Goal: Check status: Check status

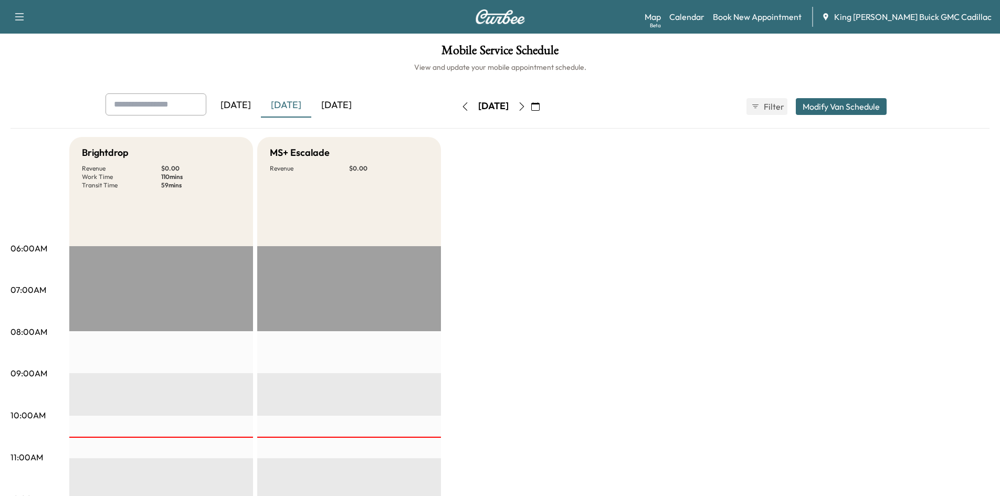
scroll to position [367, 0]
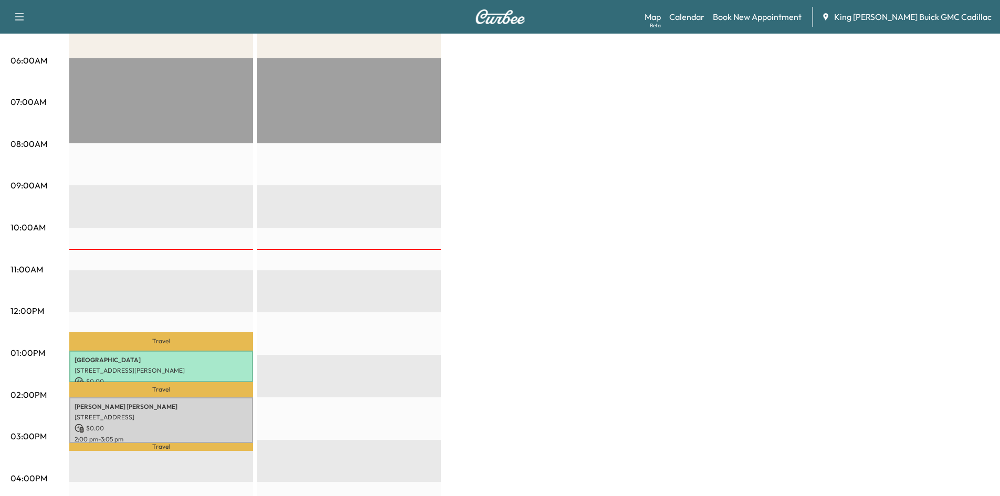
scroll to position [52, 0]
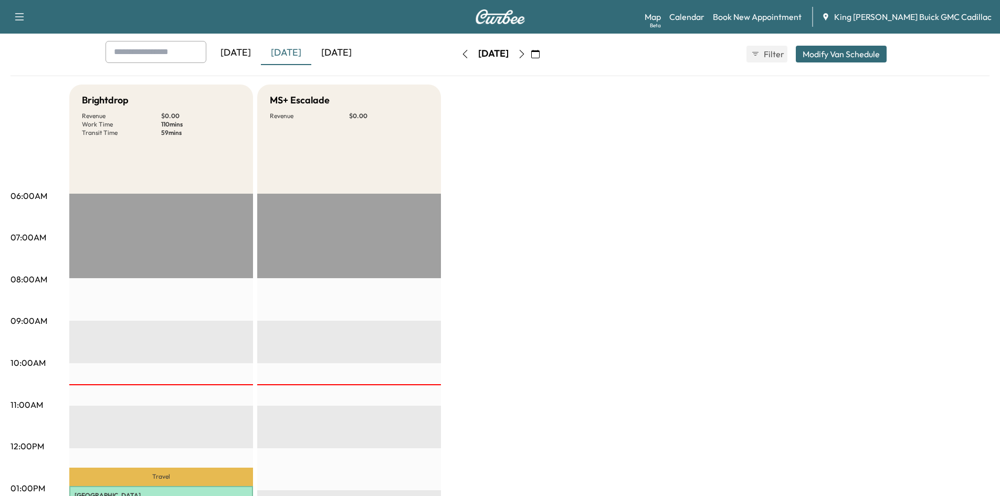
click at [526, 52] on icon "button" at bounding box center [521, 54] width 8 height 8
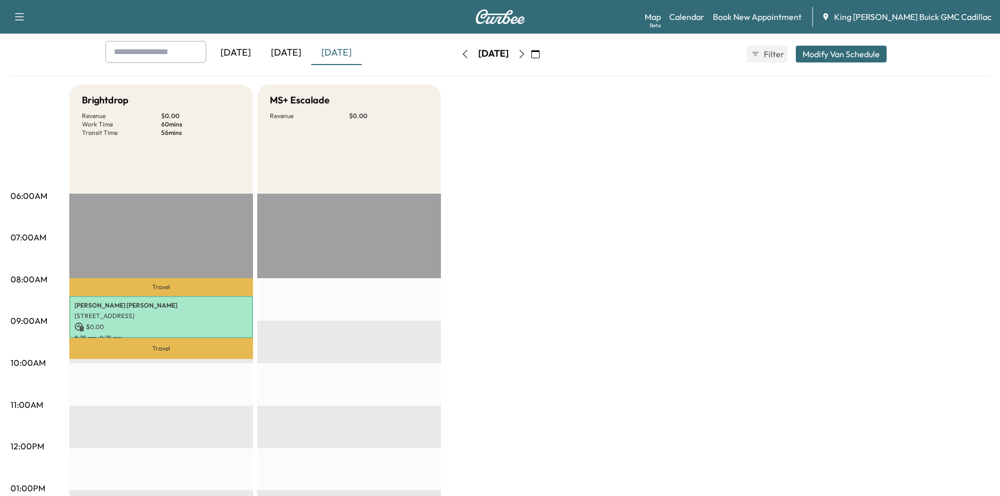
scroll to position [157, 0]
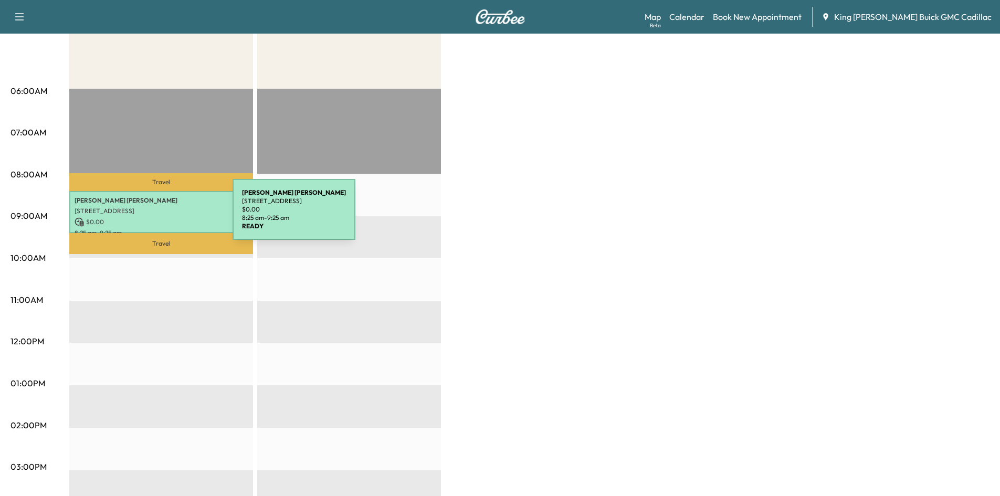
click at [154, 217] on p "$ 0.00" at bounding box center [161, 221] width 173 height 9
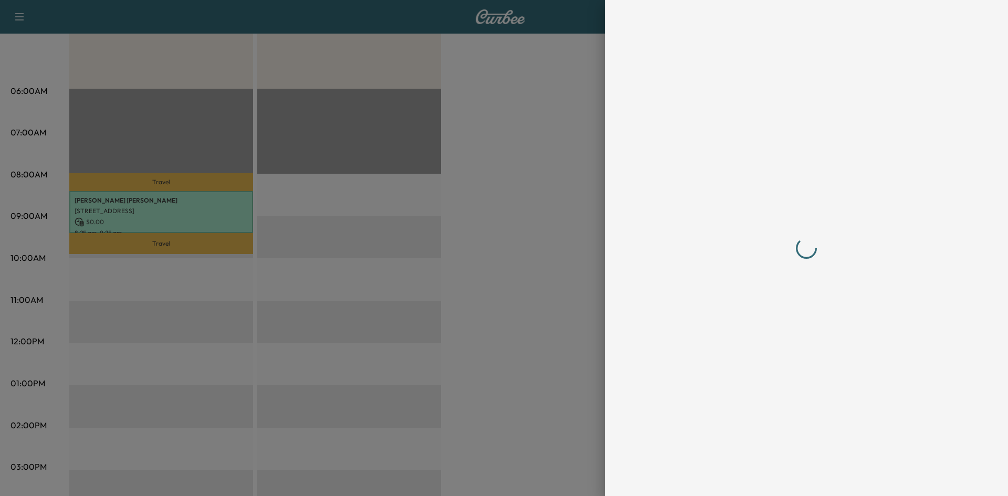
click at [154, 216] on div at bounding box center [504, 248] width 1008 height 496
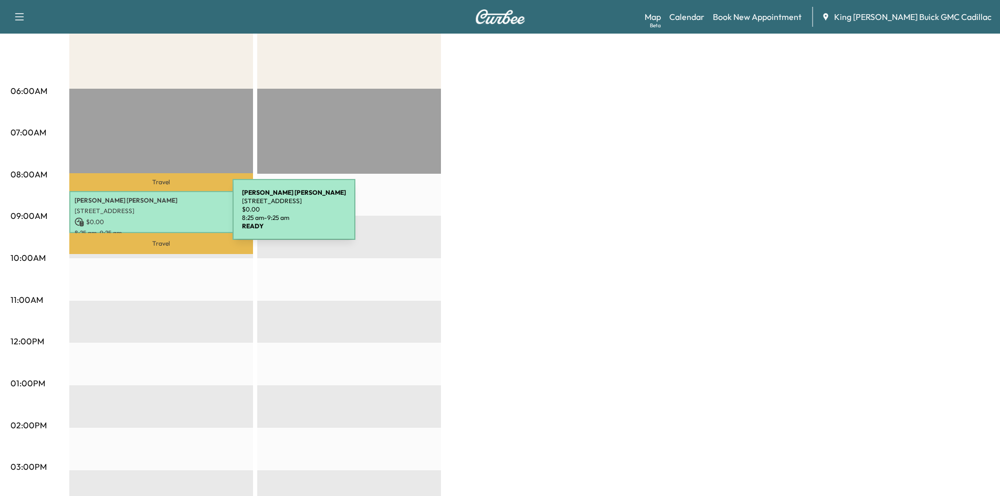
click at [154, 217] on p "$ 0.00" at bounding box center [161, 221] width 173 height 9
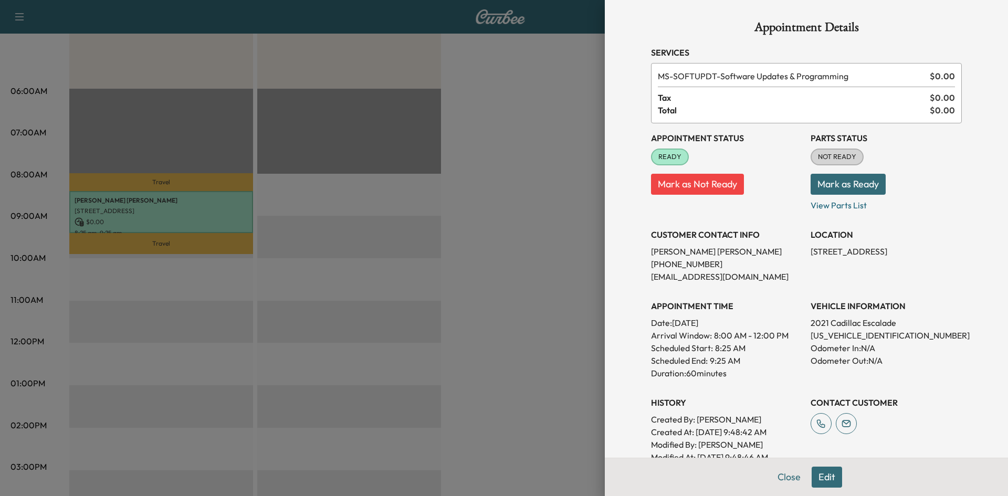
click at [520, 168] on div at bounding box center [504, 248] width 1008 height 496
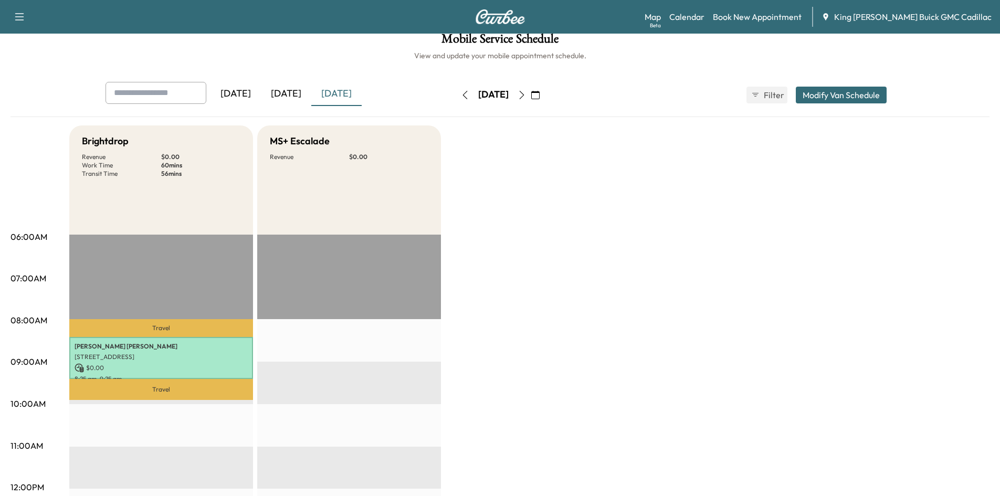
scroll to position [0, 0]
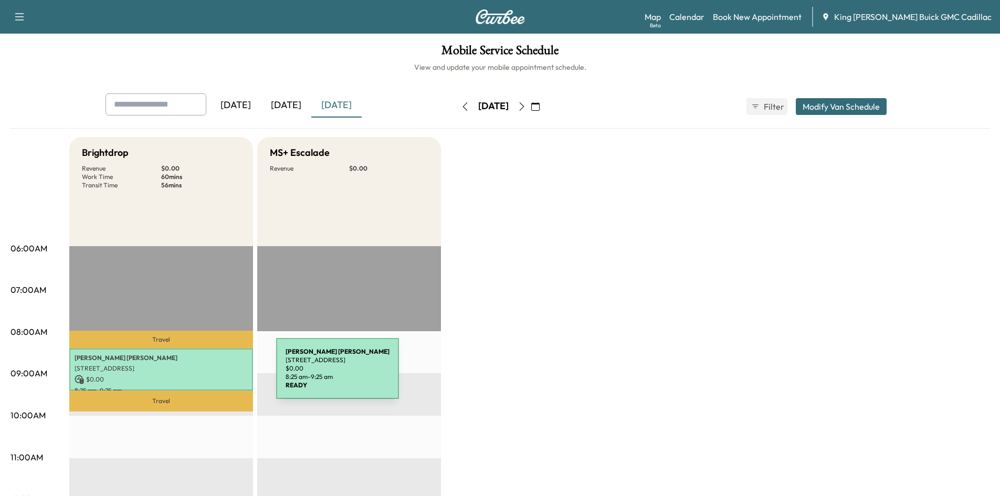
click at [197, 375] on p "$ 0.00" at bounding box center [161, 379] width 173 height 9
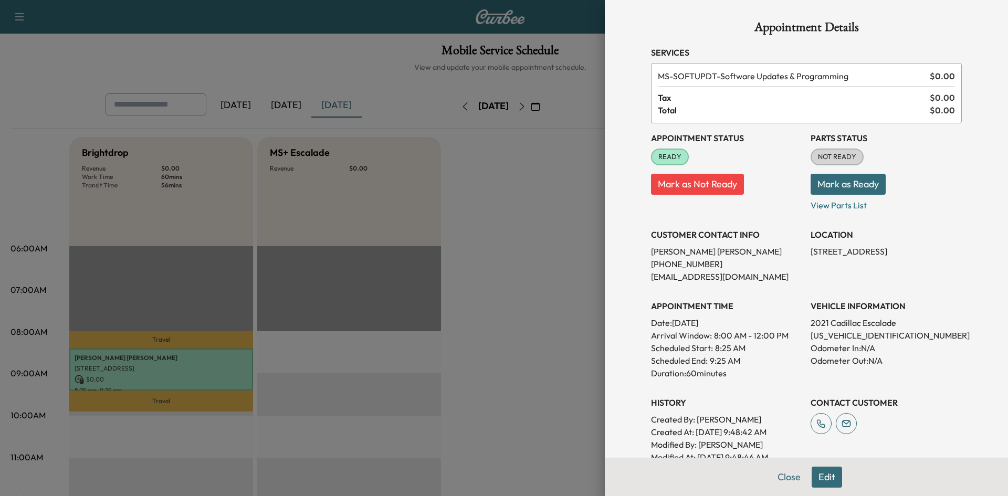
drag, startPoint x: 459, startPoint y: 225, endPoint x: 459, endPoint y: 201, distance: 24.1
click at [458, 225] on div at bounding box center [504, 248] width 1008 height 496
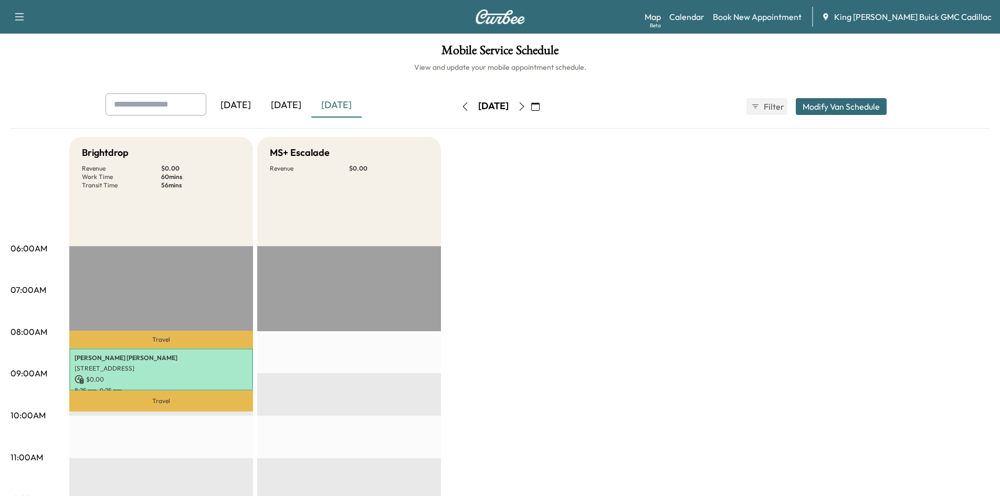
click at [526, 105] on icon "button" at bounding box center [521, 106] width 8 height 8
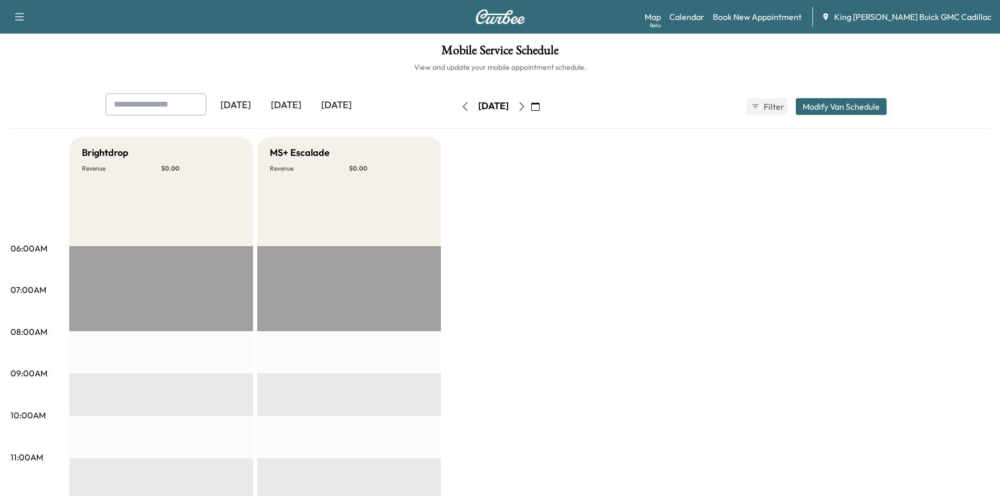
click at [531, 109] on button "button" at bounding box center [522, 106] width 18 height 17
click at [526, 104] on icon "button" at bounding box center [521, 106] width 8 height 8
click at [456, 110] on button "button" at bounding box center [465, 106] width 18 height 17
click at [456, 110] on div "Thursday, October 2" at bounding box center [493, 106] width 75 height 17
click at [456, 110] on button "button" at bounding box center [465, 106] width 18 height 17
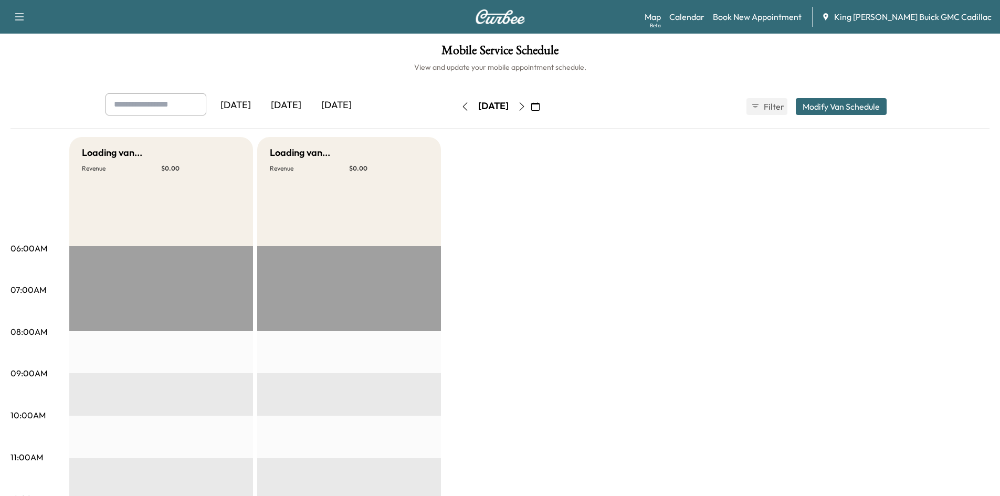
click at [456, 110] on div "Wednesday, October 1" at bounding box center [493, 106] width 75 height 17
click at [456, 109] on button "button" at bounding box center [465, 106] width 18 height 17
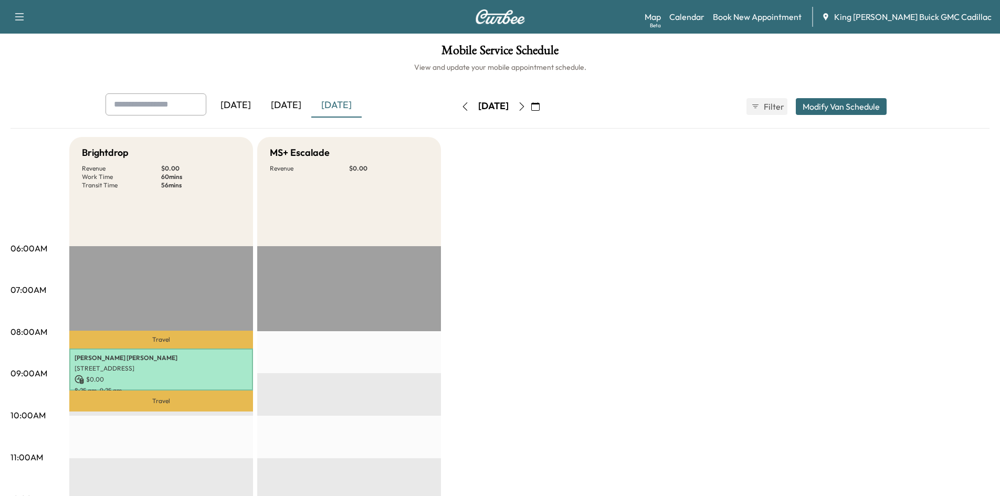
click at [461, 107] on icon "button" at bounding box center [465, 106] width 8 height 8
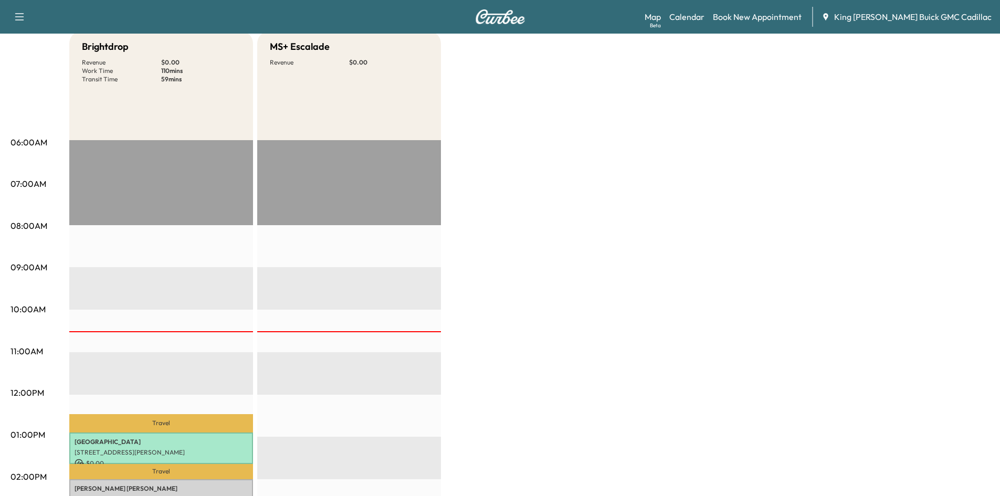
scroll to position [210, 0]
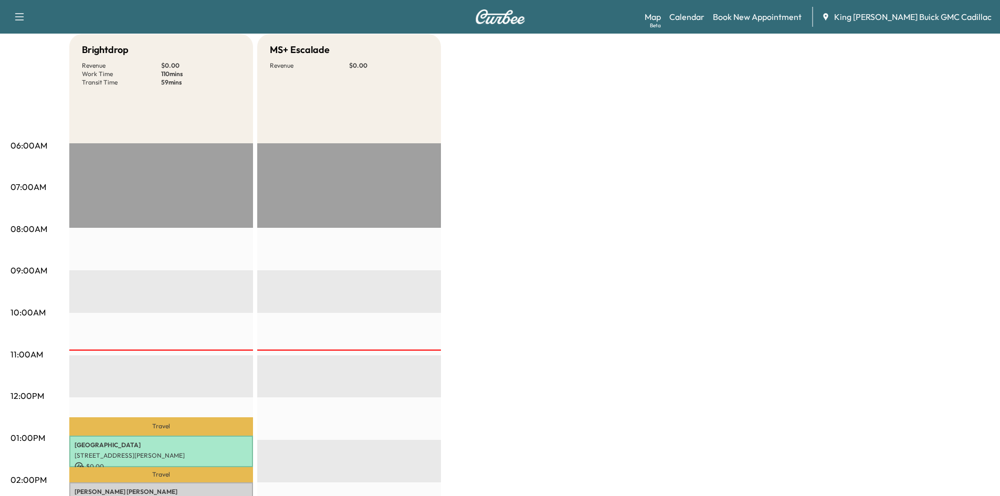
scroll to position [210, 0]
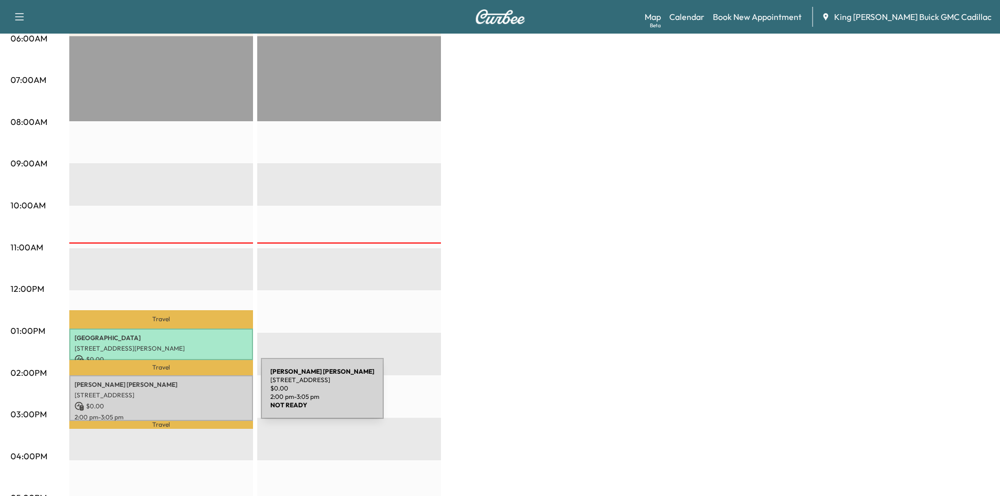
click at [186, 396] on div "Samantha Dickerson 24 Garden Ln, Centereach, NY 11720, USA $ 0.00 2:00 pm - 3:0…" at bounding box center [161, 398] width 184 height 46
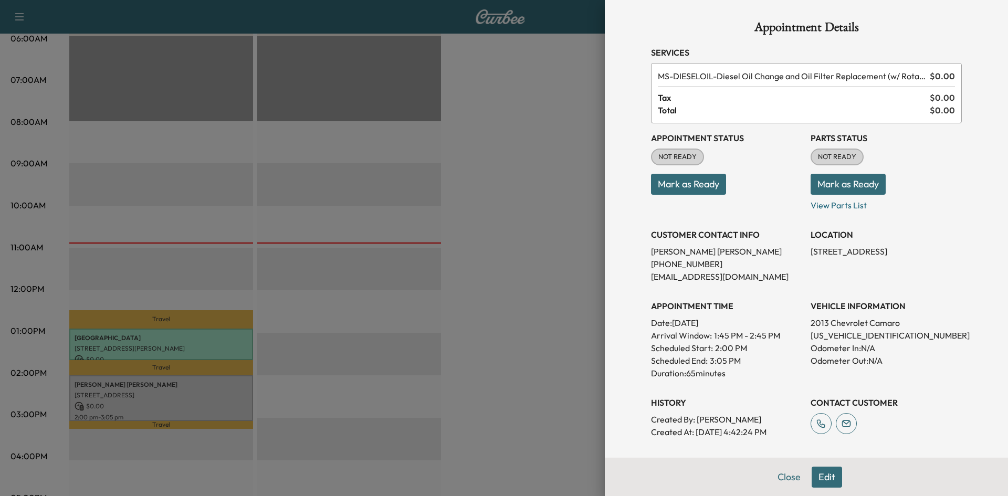
click at [568, 277] on div at bounding box center [504, 248] width 1008 height 496
